Goal: Task Accomplishment & Management: Complete application form

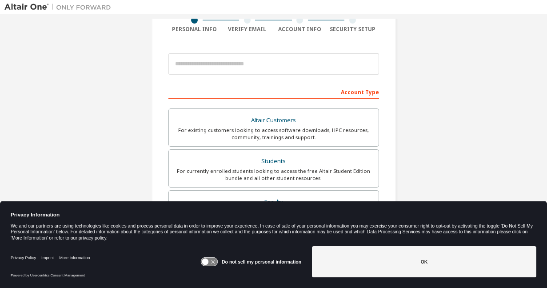
scroll to position [81, 0]
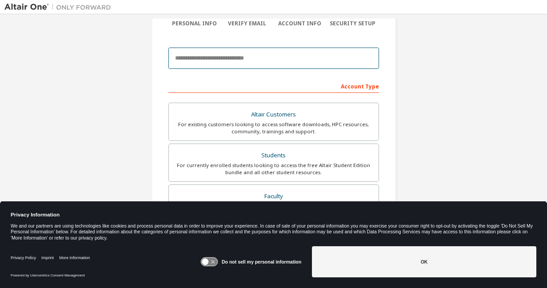
click at [221, 65] on input "email" at bounding box center [273, 58] width 211 height 21
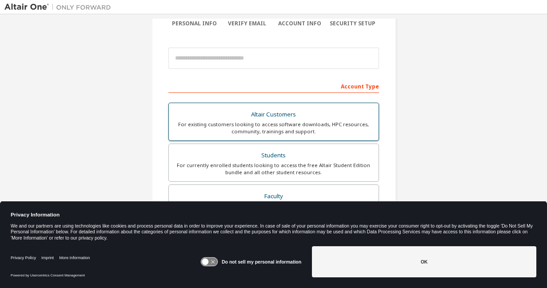
click at [337, 115] on div "Altair Customers" at bounding box center [273, 114] width 199 height 12
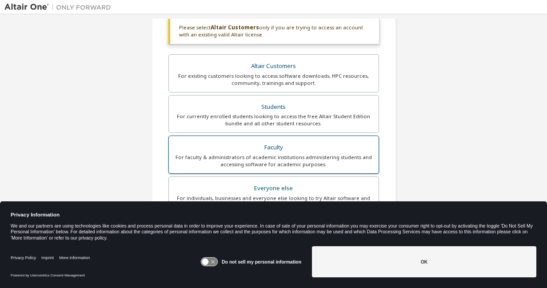
scroll to position [189, 0]
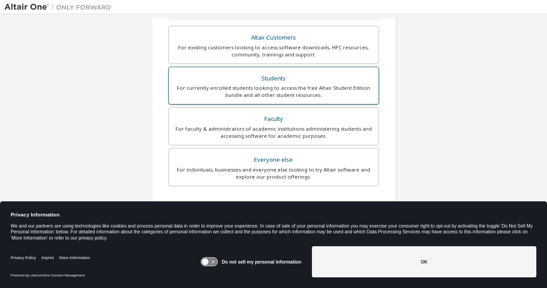
click at [271, 80] on div "Students" at bounding box center [273, 78] width 199 height 12
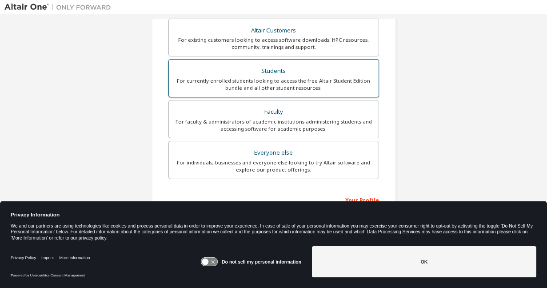
click at [271, 80] on div "For currently enrolled students looking to access the free Altair Student Editi…" at bounding box center [273, 84] width 199 height 14
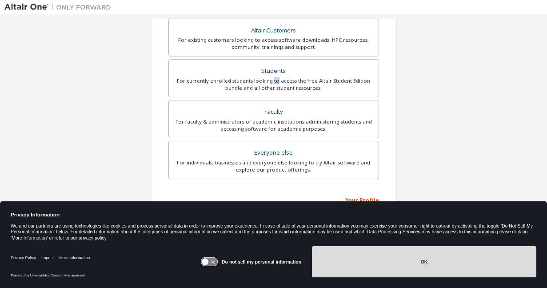
click at [377, 272] on button "OK" at bounding box center [424, 261] width 225 height 31
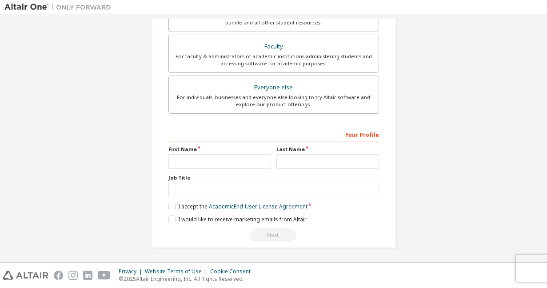
scroll to position [254, 0]
click at [226, 160] on input "text" at bounding box center [219, 161] width 103 height 15
type input "*****"
type input "**********"
type input "******"
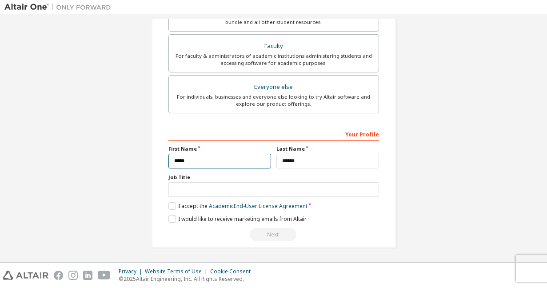
scroll to position [255, 0]
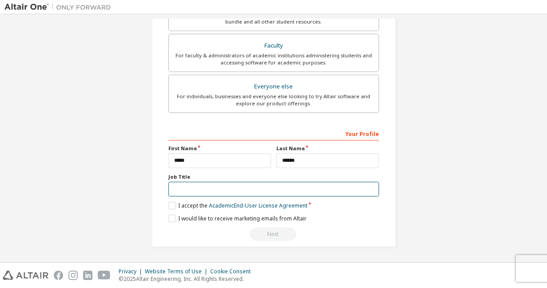
click at [245, 188] on input "text" at bounding box center [273, 189] width 211 height 15
type input "*"
type input "**"
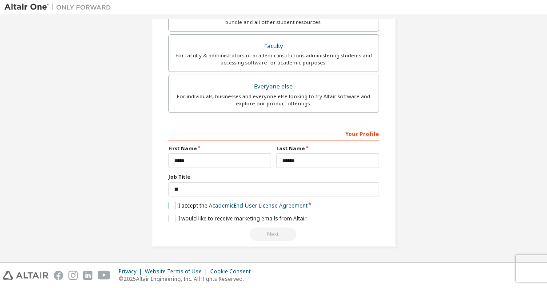
click at [172, 205] on label "I accept the Academic End-User License Agreement" at bounding box center [237, 206] width 139 height 8
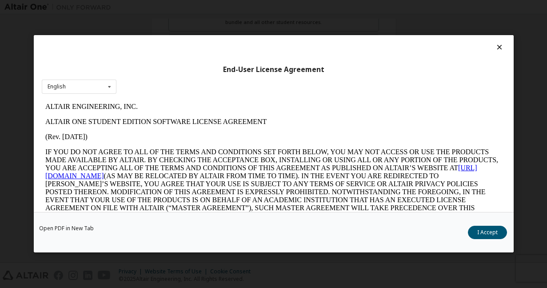
scroll to position [0, 0]
click at [488, 235] on button "I Accept" at bounding box center [487, 232] width 39 height 13
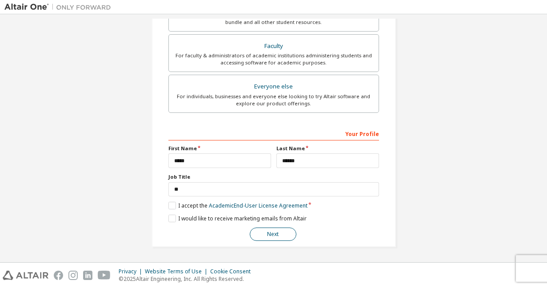
click at [272, 232] on button "Next" at bounding box center [273, 234] width 47 height 13
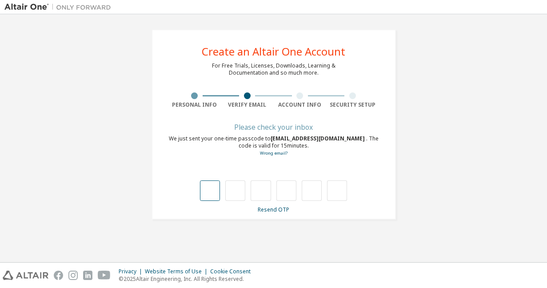
click at [209, 191] on input "text" at bounding box center [210, 191] width 20 height 20
type input "*"
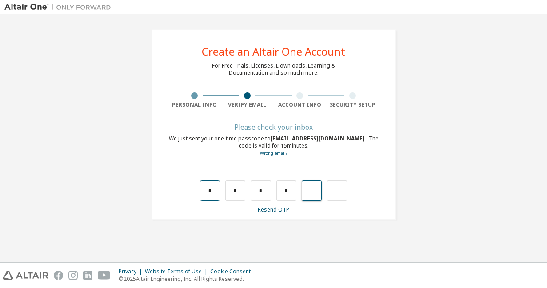
type input "*"
